Goal: Check status: Check status

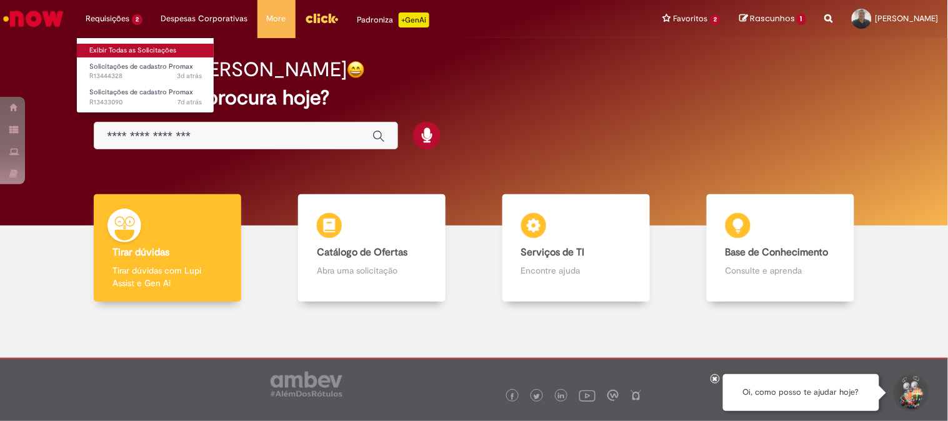
click at [135, 51] on link "Exibir Todas as Solicitações" at bounding box center [145, 51] width 137 height 14
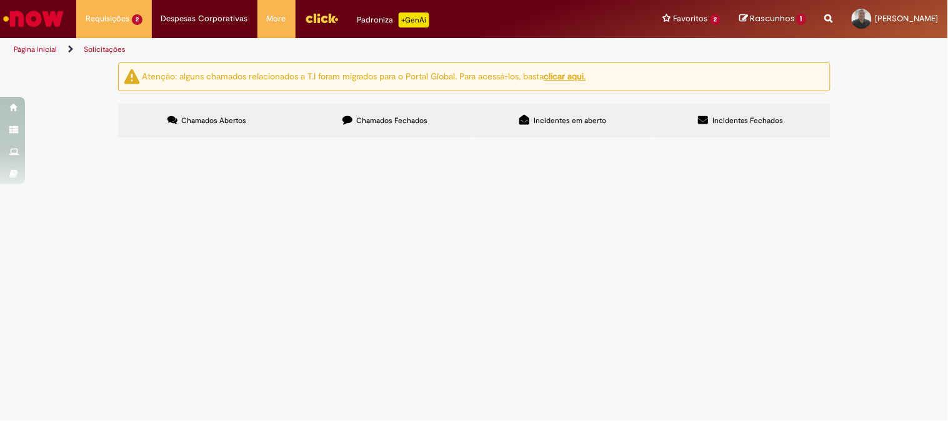
click at [394, 121] on span "Chamados Fechados" at bounding box center [391, 121] width 71 height 10
drag, startPoint x: 545, startPoint y: 112, endPoint x: 535, endPoint y: 122, distance: 13.7
click at [541, 116] on label "Incidentes em aberto" at bounding box center [563, 121] width 178 height 34
click at [750, 122] on span "Incidentes Fechados" at bounding box center [747, 121] width 71 height 10
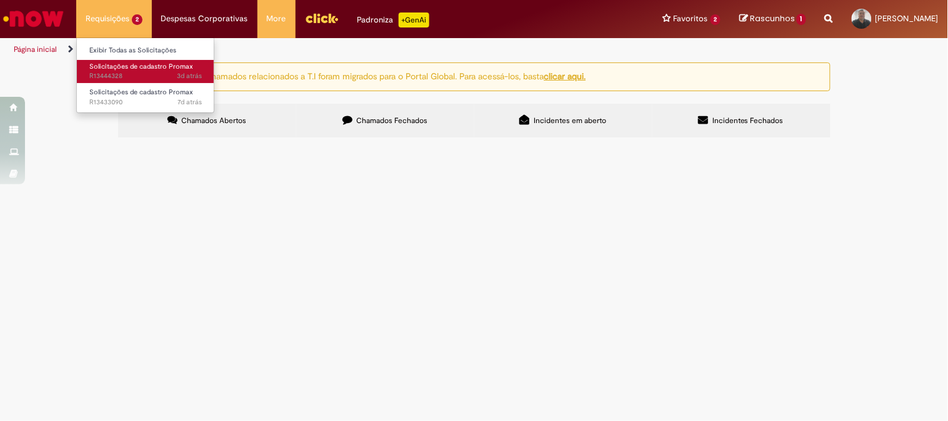
click at [120, 62] on span "Solicitações de cadastro Promax" at bounding box center [141, 66] width 104 height 9
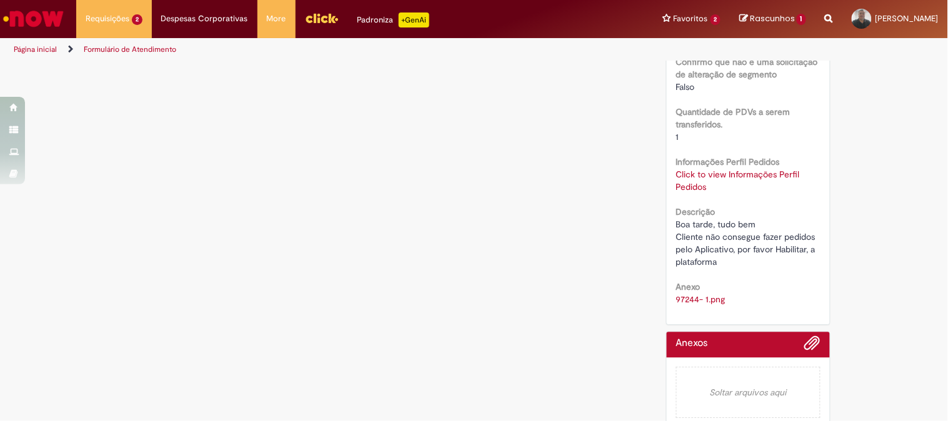
scroll to position [682, 0]
